Goal: Navigation & Orientation: Find specific page/section

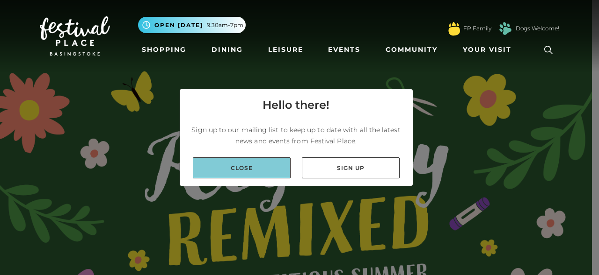
click at [256, 172] on link "Close" at bounding box center [242, 168] width 98 height 21
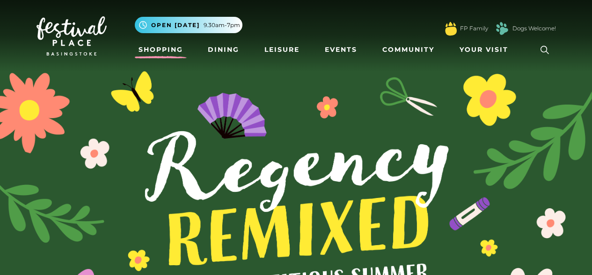
click at [175, 46] on link "Shopping" at bounding box center [161, 49] width 52 height 17
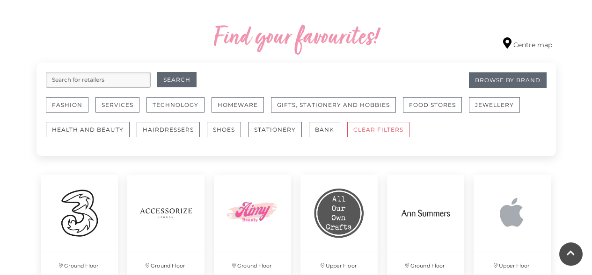
scroll to position [550, 0]
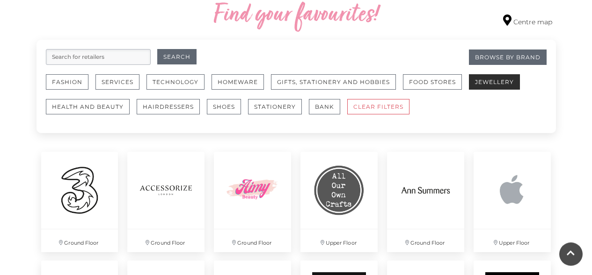
click at [487, 84] on button "Jewellery" at bounding box center [494, 81] width 51 height 15
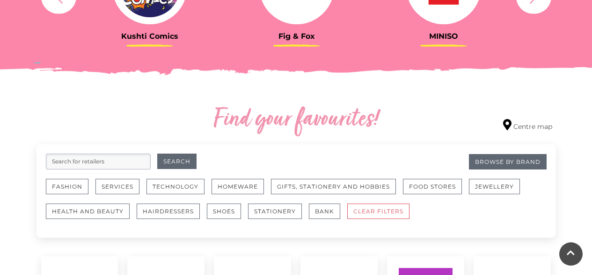
scroll to position [468, 0]
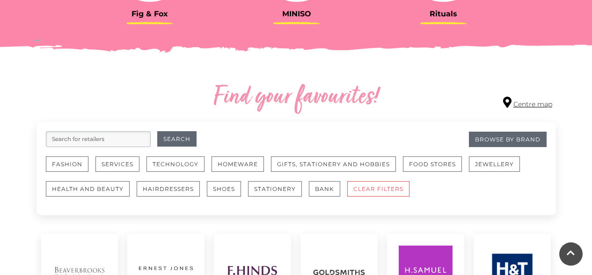
click at [525, 104] on link "Centre map" at bounding box center [527, 103] width 49 height 13
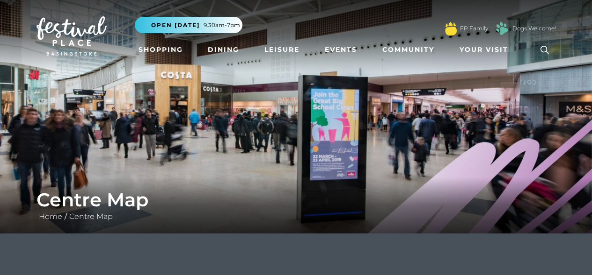
click at [173, 198] on h1 "Centre Map" at bounding box center [295, 200] width 519 height 22
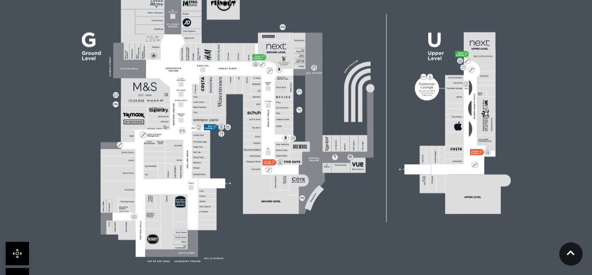
scroll to position [329, 0]
drag, startPoint x: 264, startPoint y: 91, endPoint x: 258, endPoint y: 137, distance: 46.6
click at [258, 137] on icon at bounding box center [296, 115] width 592 height 333
click at [258, 137] on icon at bounding box center [258, 136] width 0 height 1
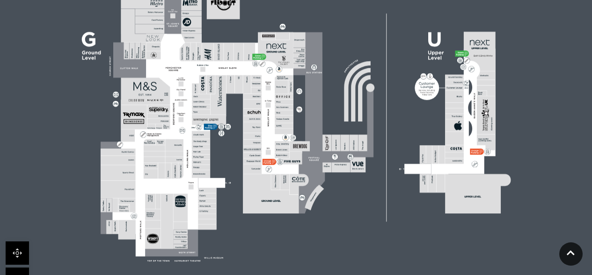
click at [258, 137] on icon at bounding box center [258, 136] width 0 height 1
click at [268, 71] on icon at bounding box center [270, 70] width 6 height 6
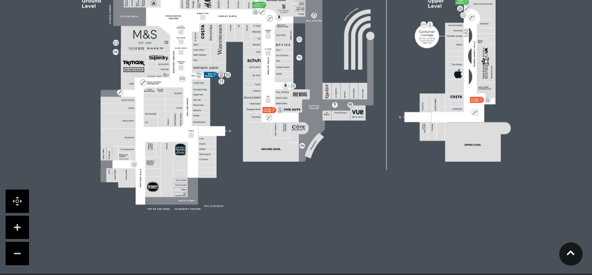
scroll to position [376, 0]
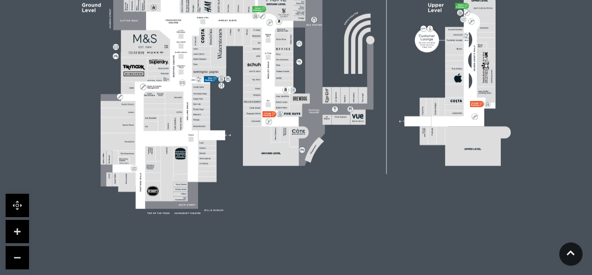
click at [23, 228] on link at bounding box center [17, 231] width 23 height 23
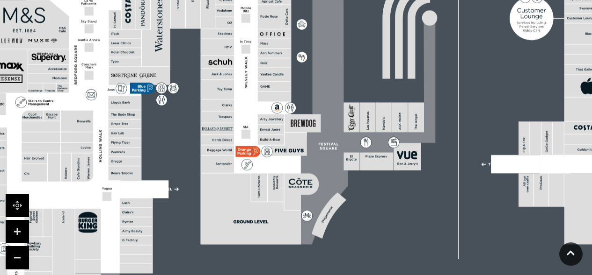
click at [23, 228] on link at bounding box center [17, 231] width 23 height 23
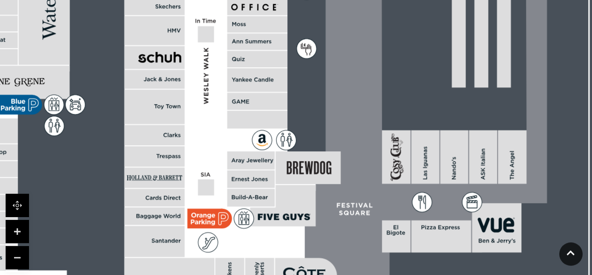
click at [19, 202] on link at bounding box center [17, 205] width 23 height 23
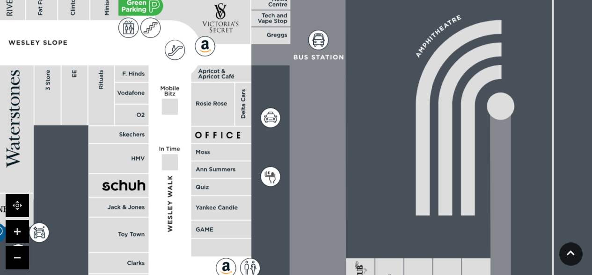
drag, startPoint x: 220, startPoint y: 97, endPoint x: 184, endPoint y: 225, distance: 133.1
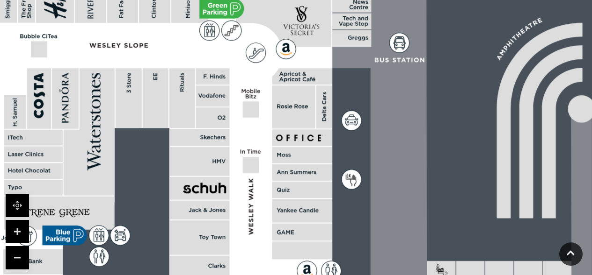
drag, startPoint x: 163, startPoint y: 71, endPoint x: 244, endPoint y: 73, distance: 80.9
click at [244, 73] on polygon at bounding box center [34, 278] width 652 height 756
